Goal: Find specific page/section: Find specific page/section

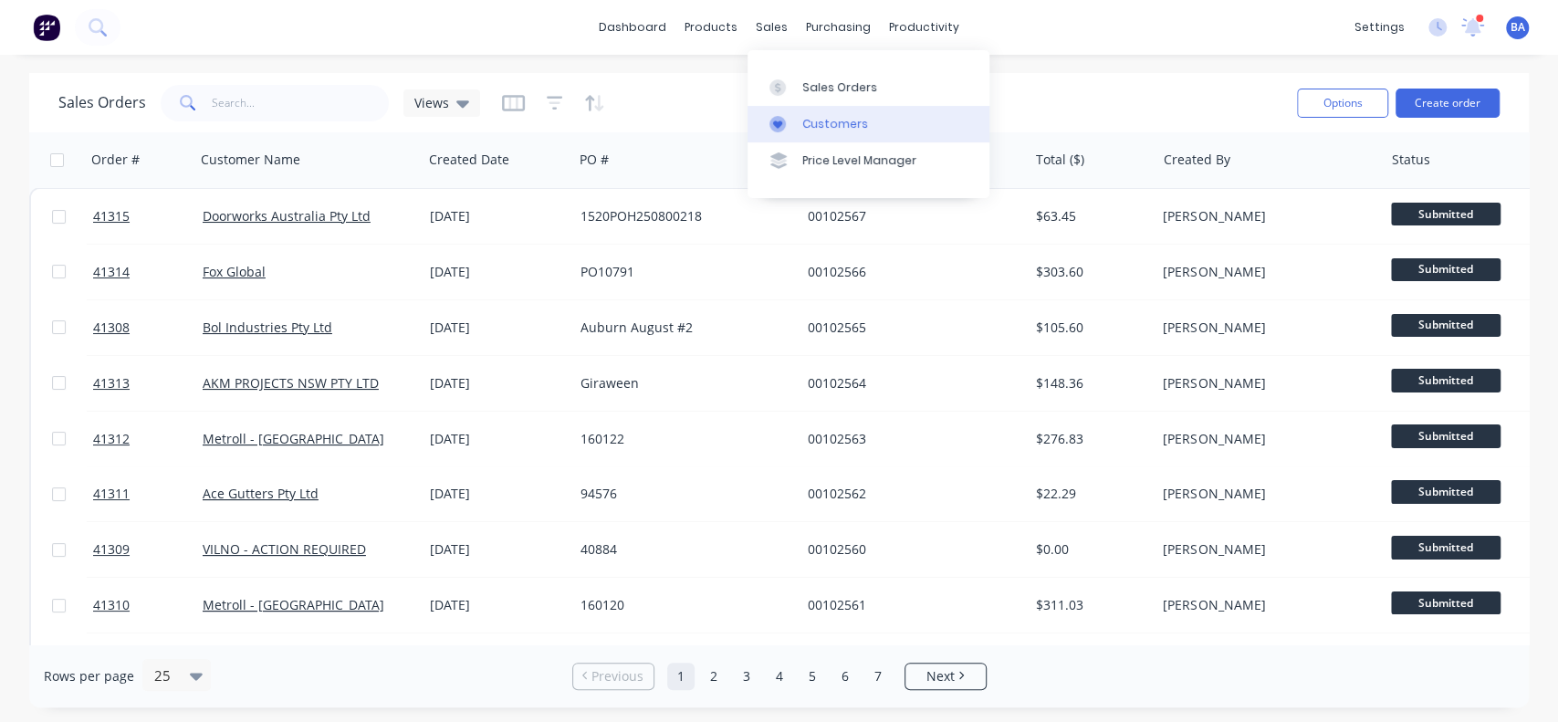
click at [805, 133] on link "Customers" at bounding box center [869, 124] width 242 height 37
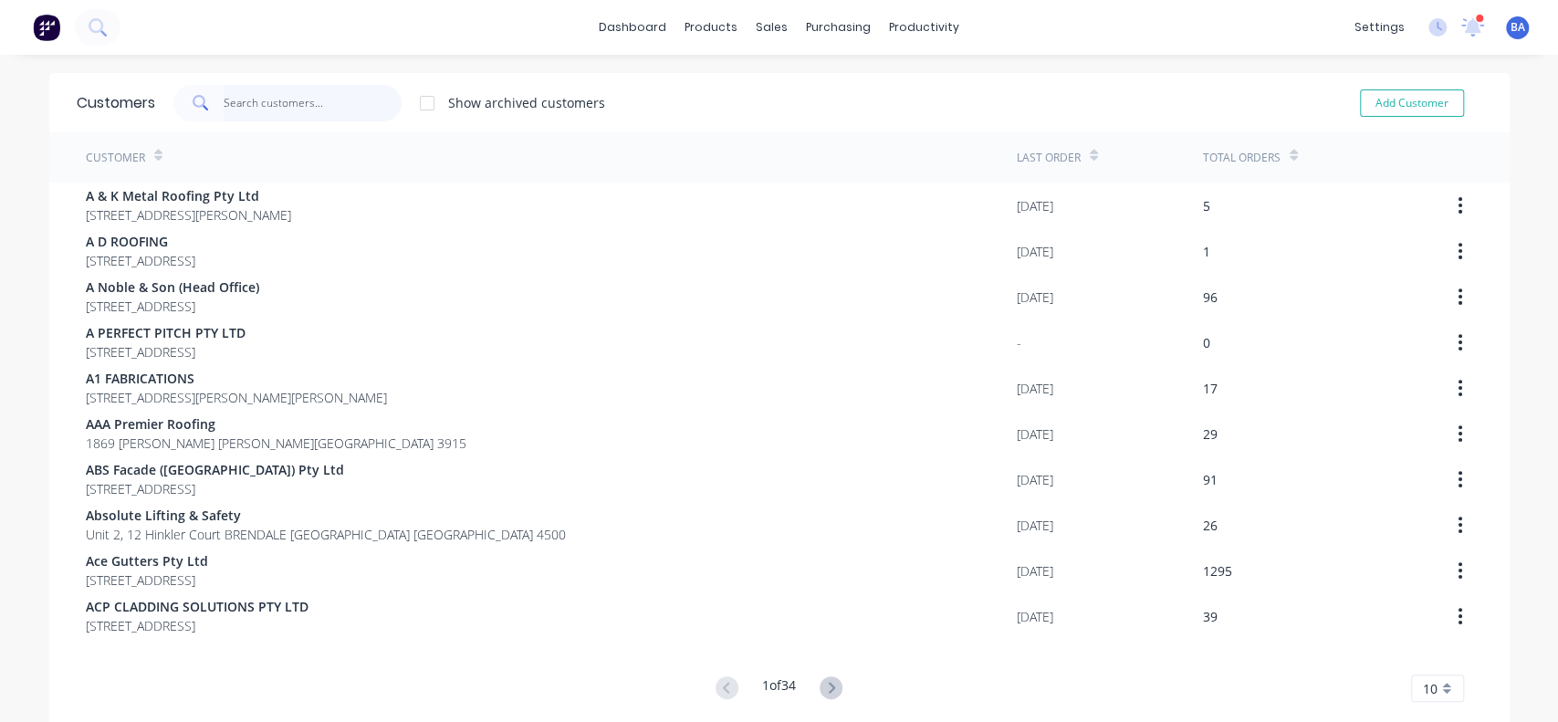
click at [299, 100] on input "text" at bounding box center [313, 103] width 178 height 37
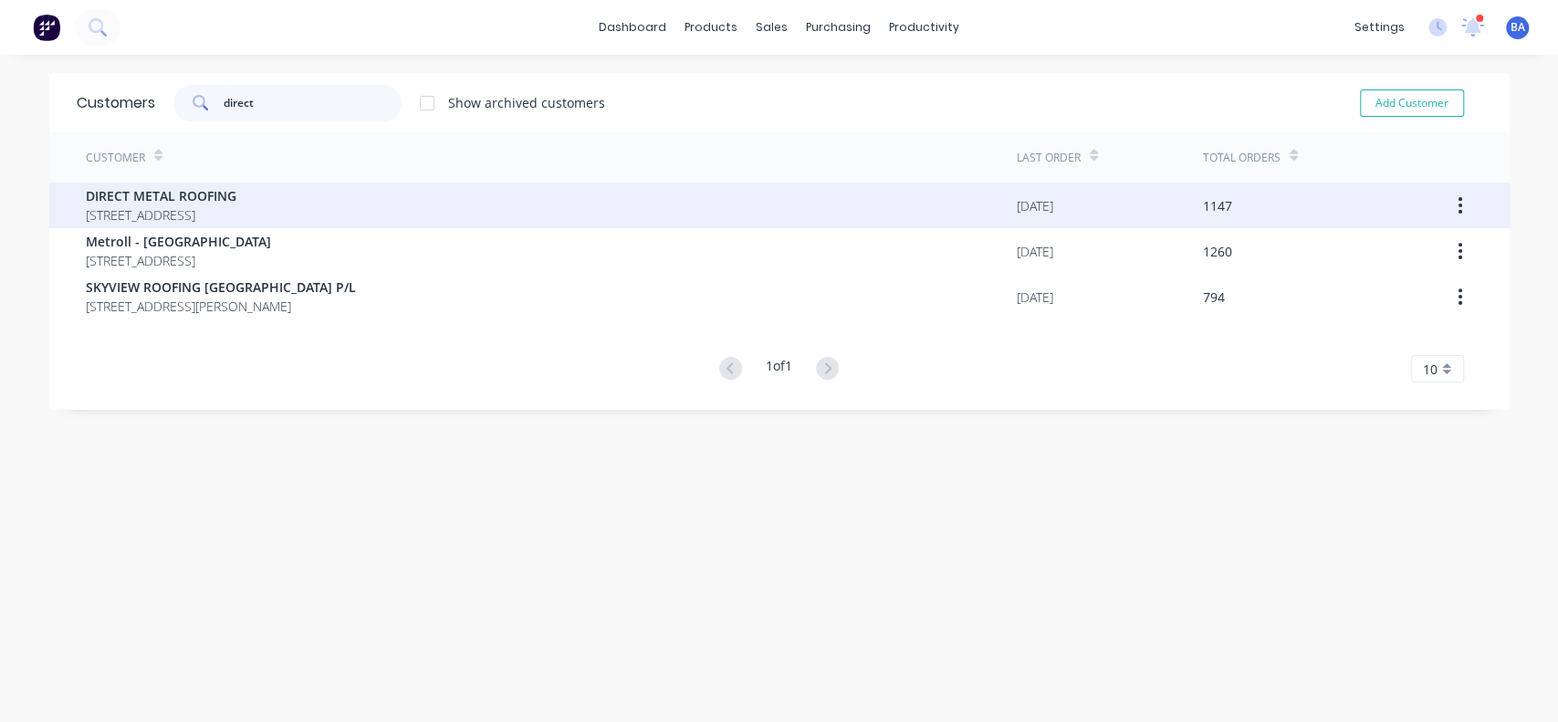
type input "direct"
click at [183, 208] on span "[STREET_ADDRESS]" at bounding box center [161, 214] width 151 height 19
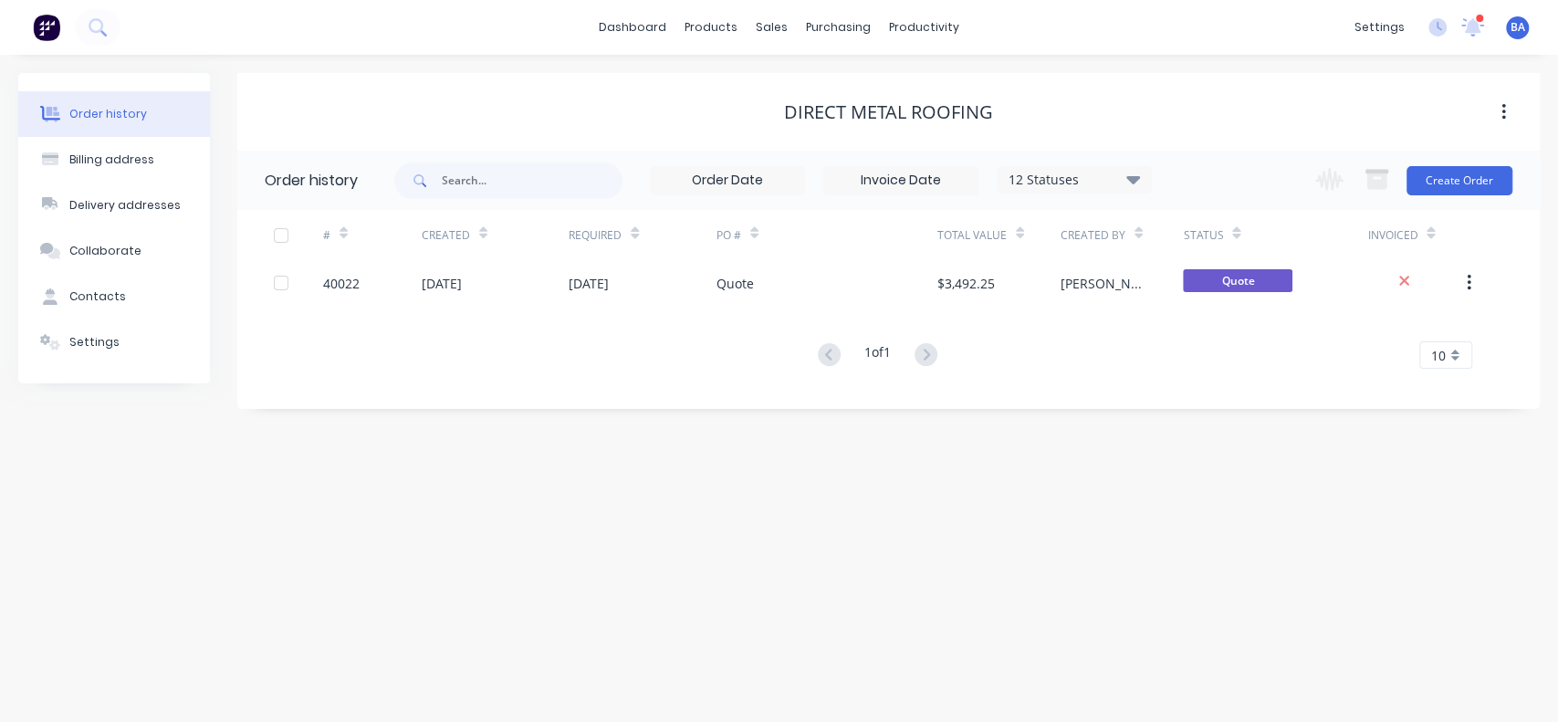
click at [1138, 177] on icon at bounding box center [1133, 179] width 14 height 8
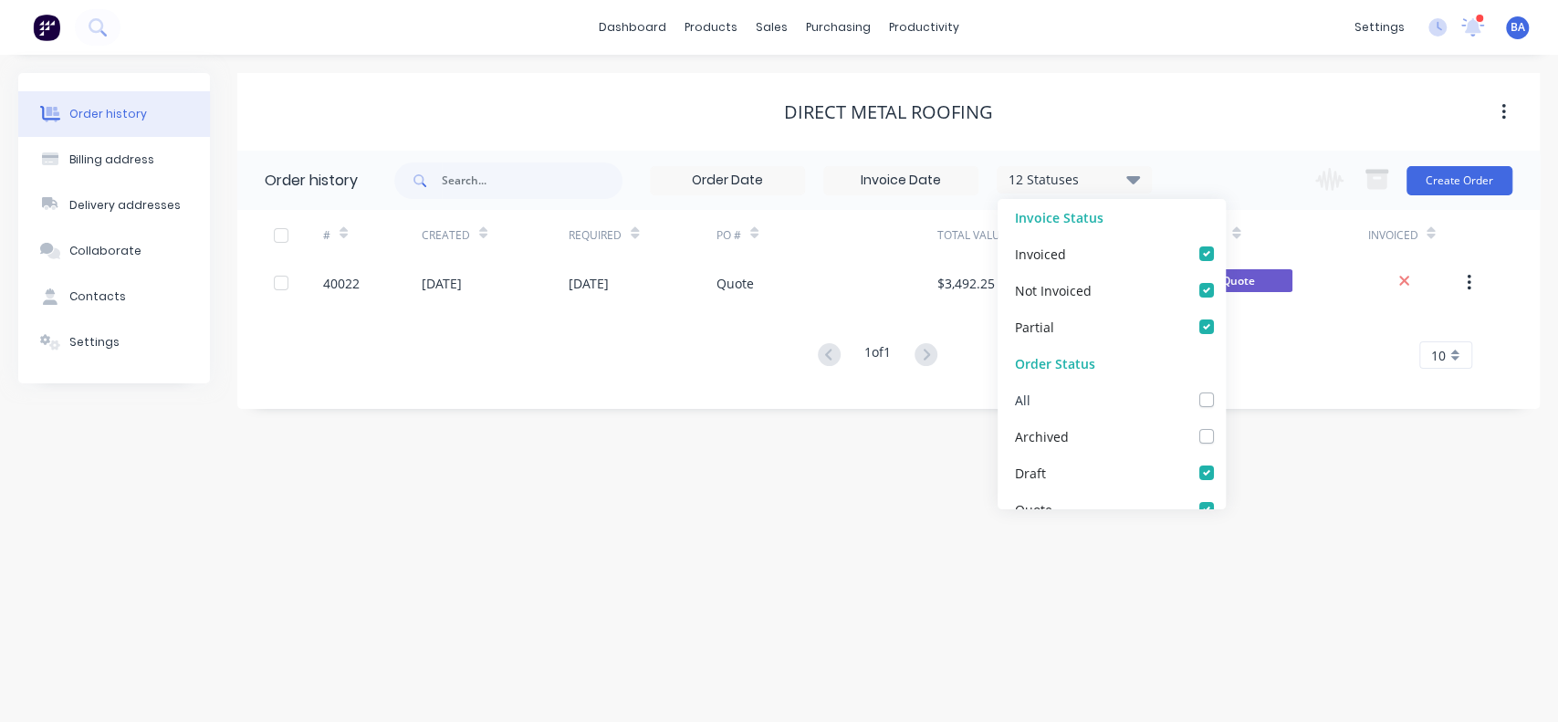
click at [1183, 391] on div "All" at bounding box center [1112, 400] width 228 height 37
click at [1225, 390] on label at bounding box center [1225, 390] width 0 height 0
click at [1225, 399] on input "checkbox" at bounding box center [1232, 398] width 15 height 17
checkbox input "true"
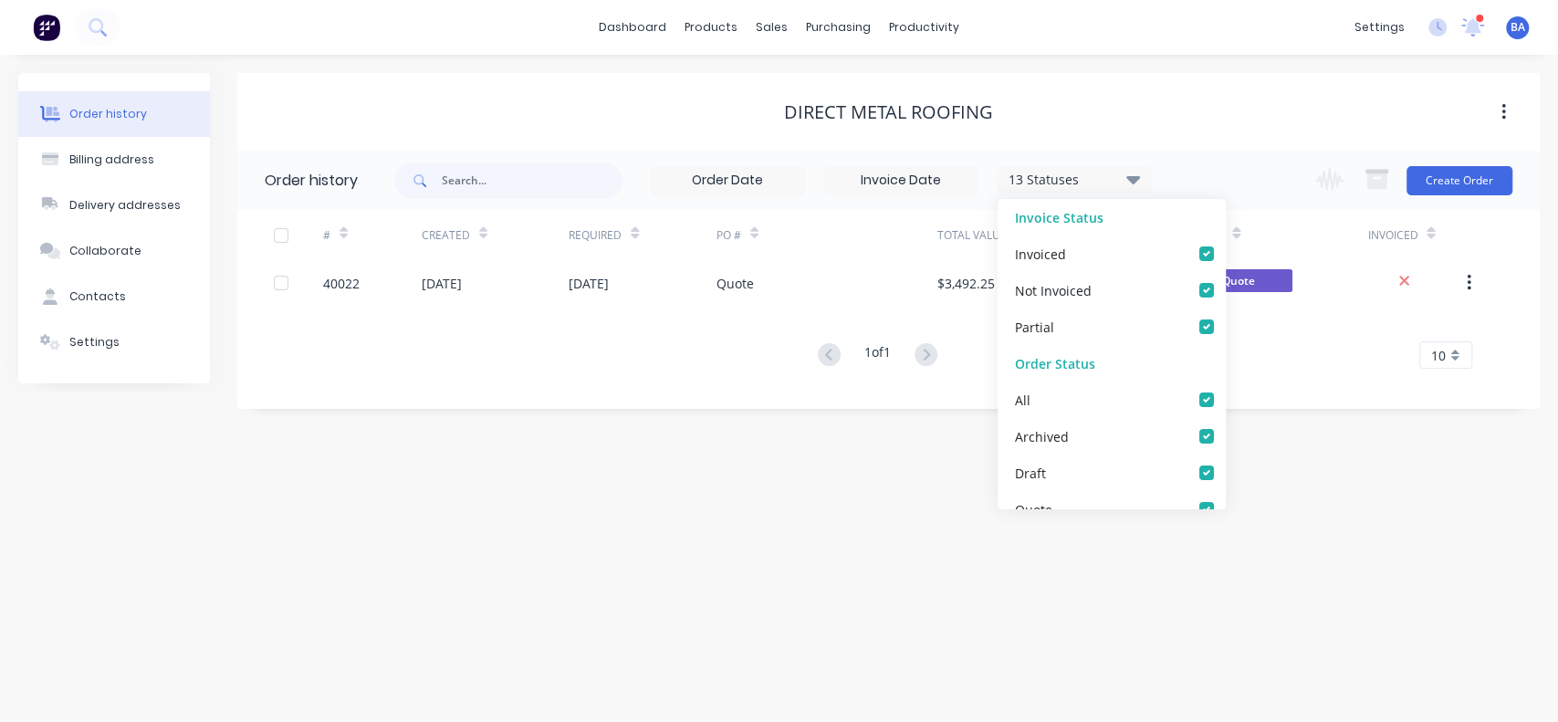
click at [1296, 499] on div "Order history Billing address Delivery addresses Collaborate Contacts Settings …" at bounding box center [779, 388] width 1558 height 667
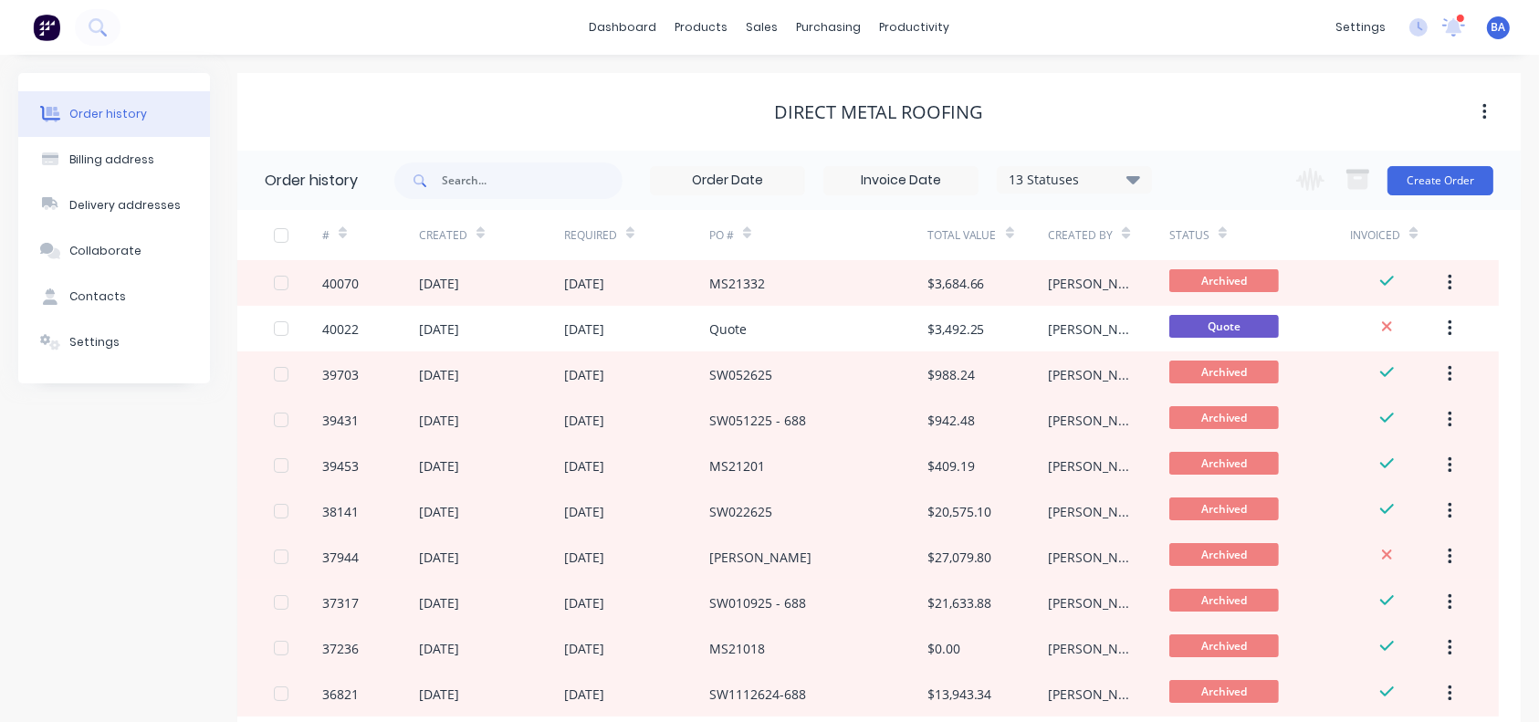
click at [477, 242] on div at bounding box center [481, 232] width 8 height 27
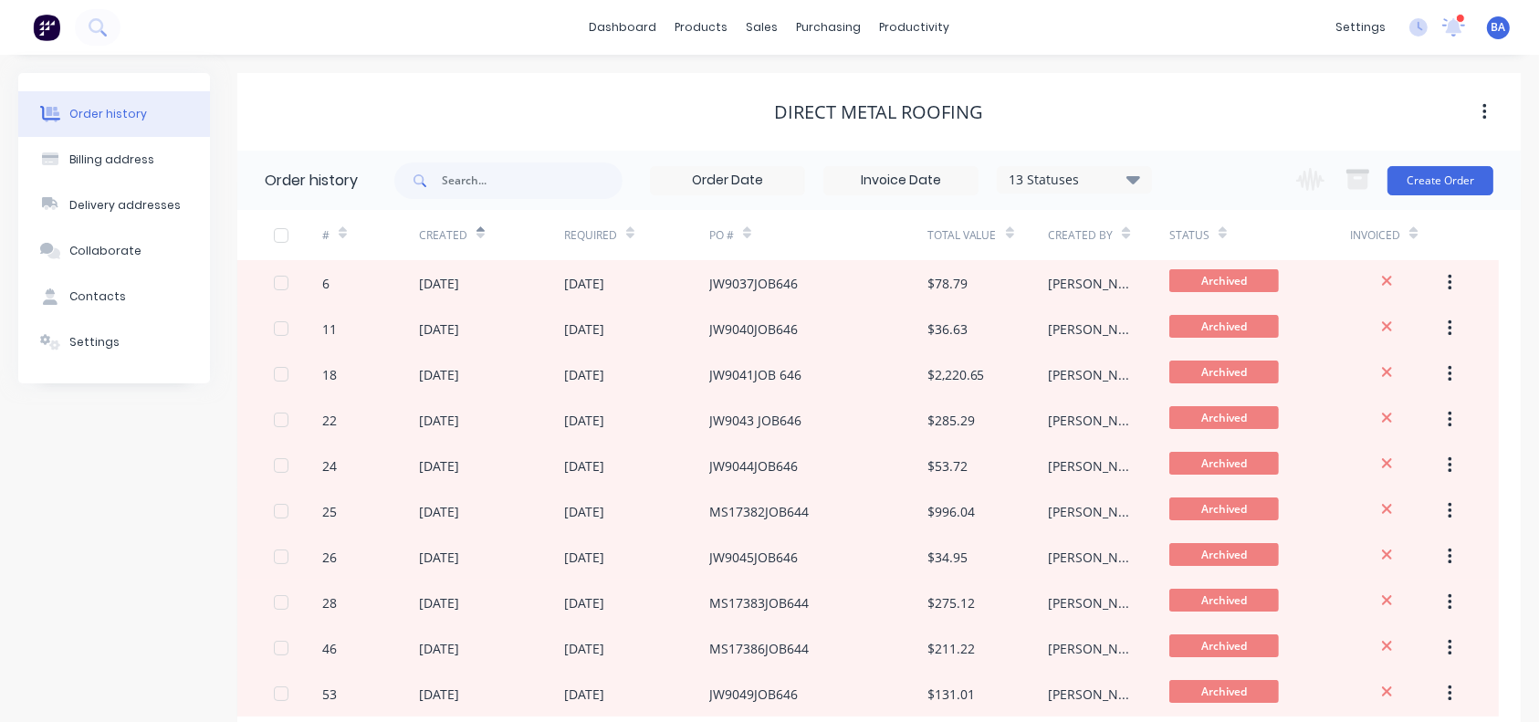
click at [482, 243] on div at bounding box center [481, 232] width 8 height 27
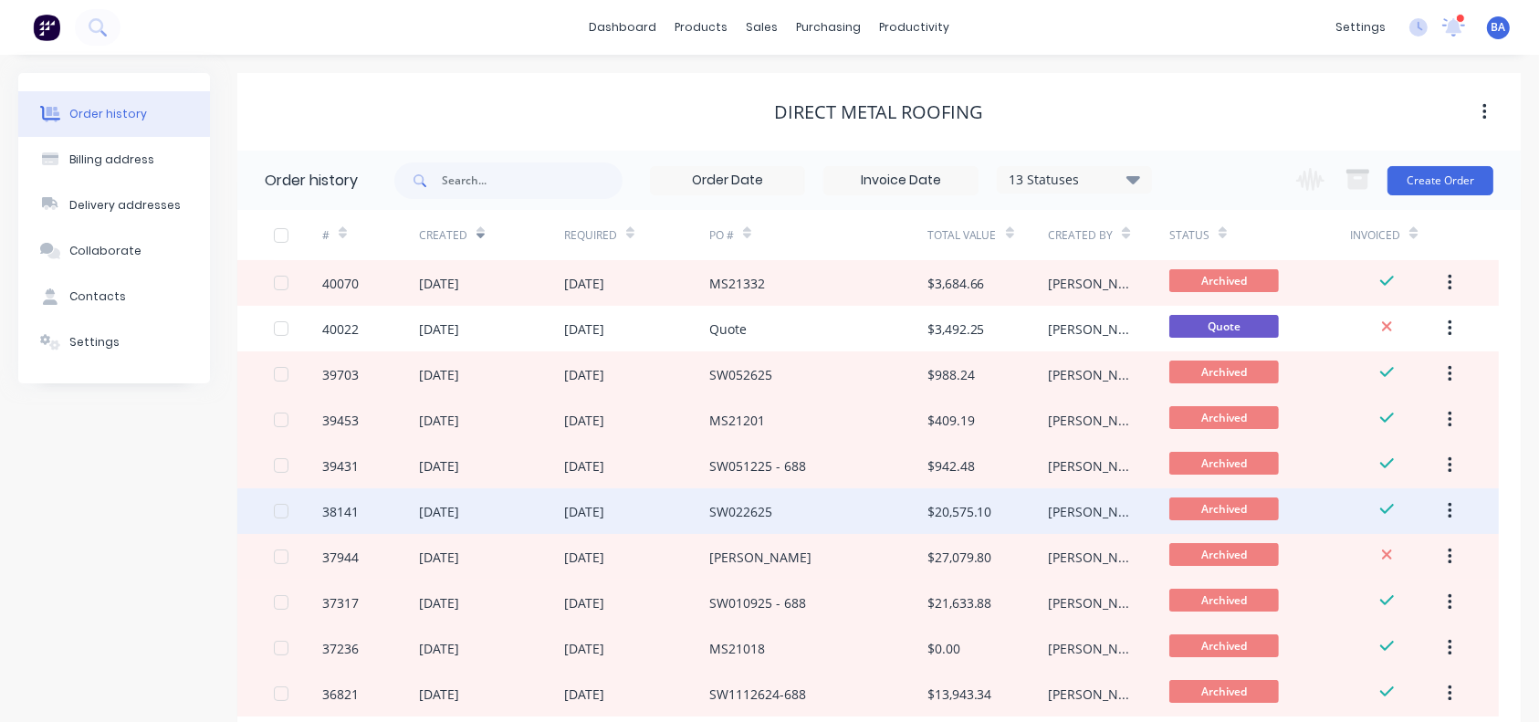
scroll to position [117, 0]
